Goal: Find specific page/section: Find specific page/section

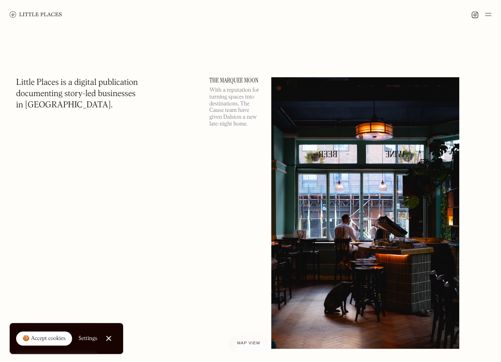
click at [486, 15] on img at bounding box center [488, 15] width 6 height 10
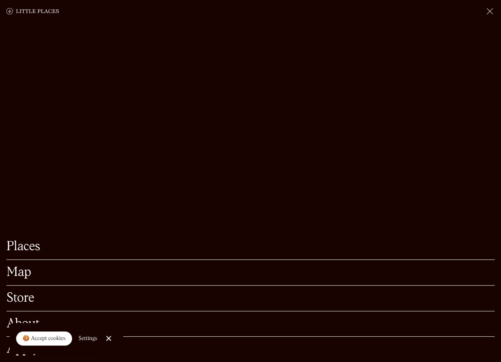
click at [20, 267] on link "Map" at bounding box center [250, 273] width 488 height 12
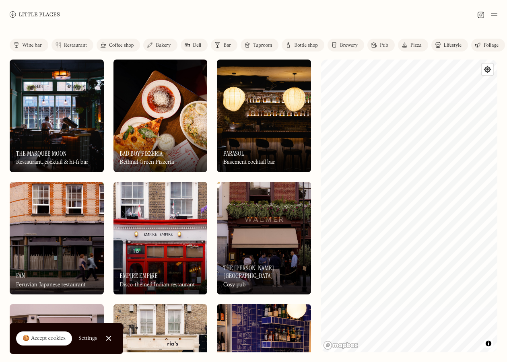
click at [507, 209] on html "Places Map Store About Apply 🍪 Accept cookies Settings Close Cookie Popup Close…" at bounding box center [253, 181] width 507 height 362
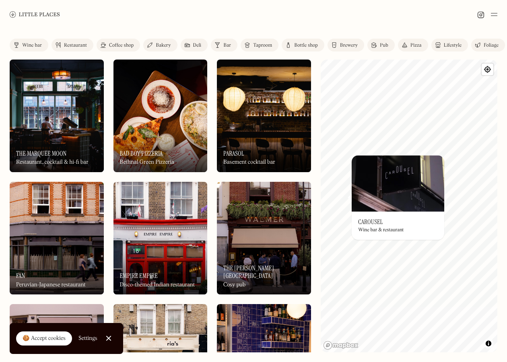
click at [396, 193] on img at bounding box center [398, 183] width 93 height 56
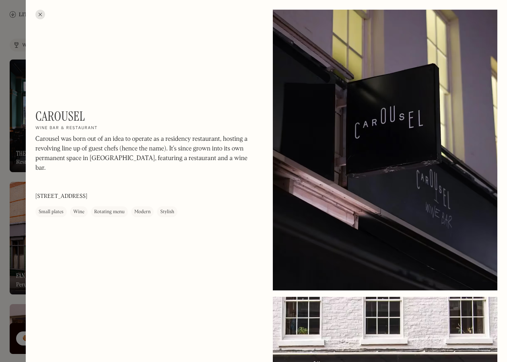
click at [36, 15] on div at bounding box center [40, 15] width 10 height 10
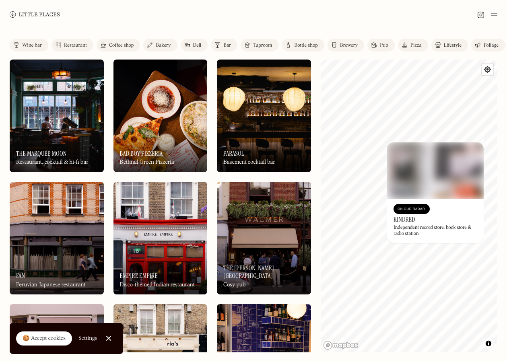
click at [451, 161] on img at bounding box center [435, 171] width 97 height 56
